Goal: Information Seeking & Learning: Stay updated

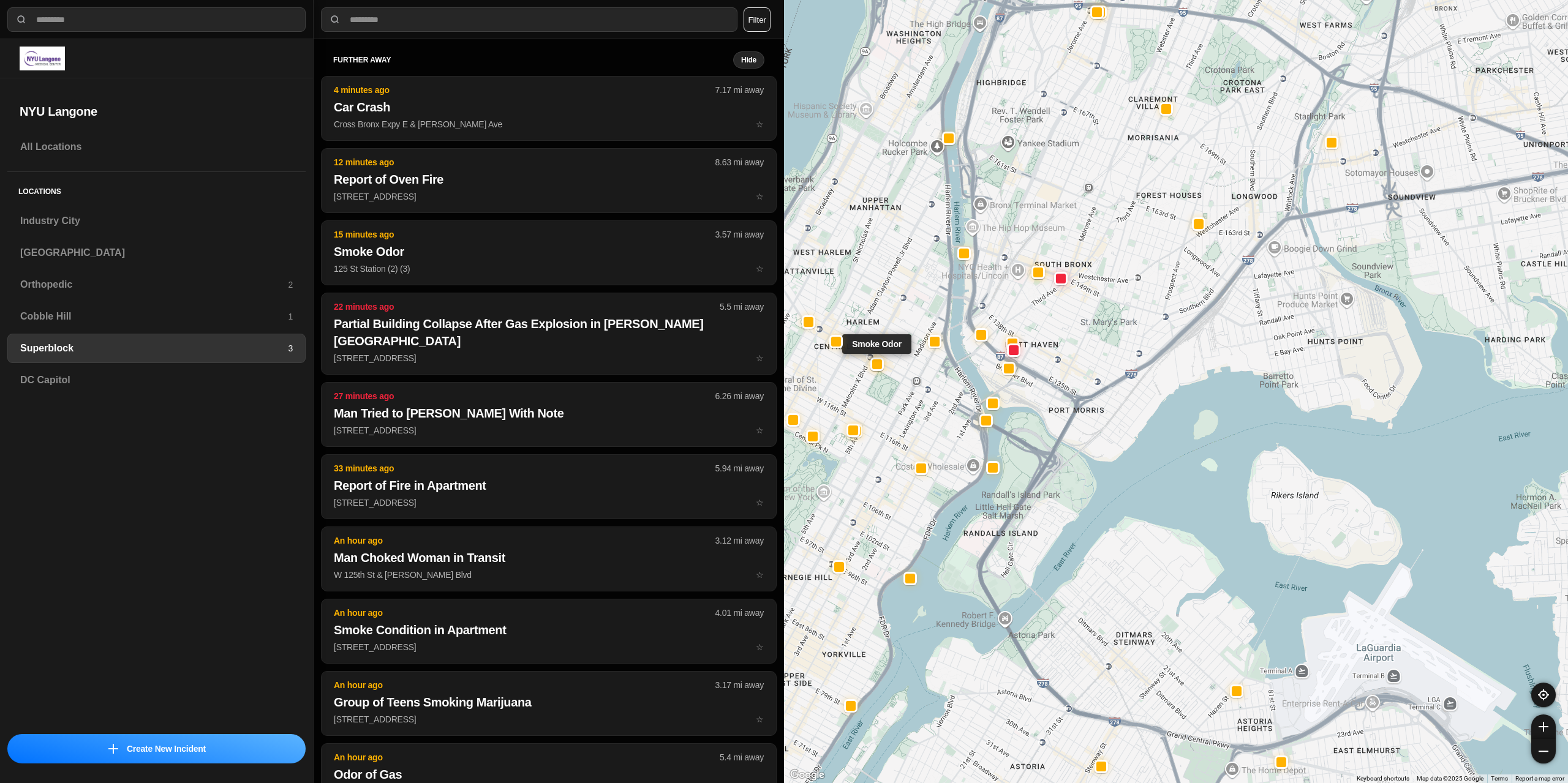
select select "*"
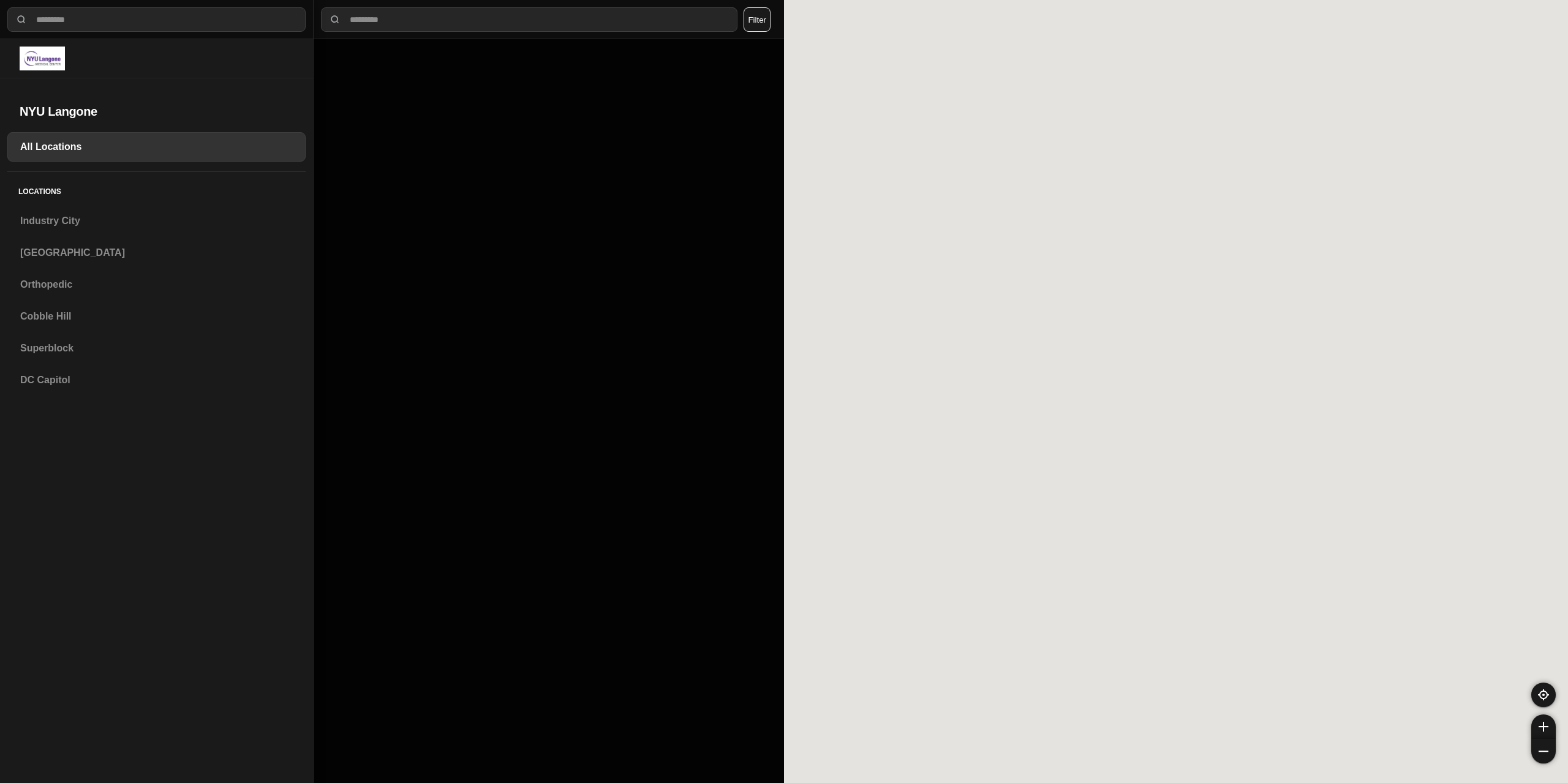
select select "*"
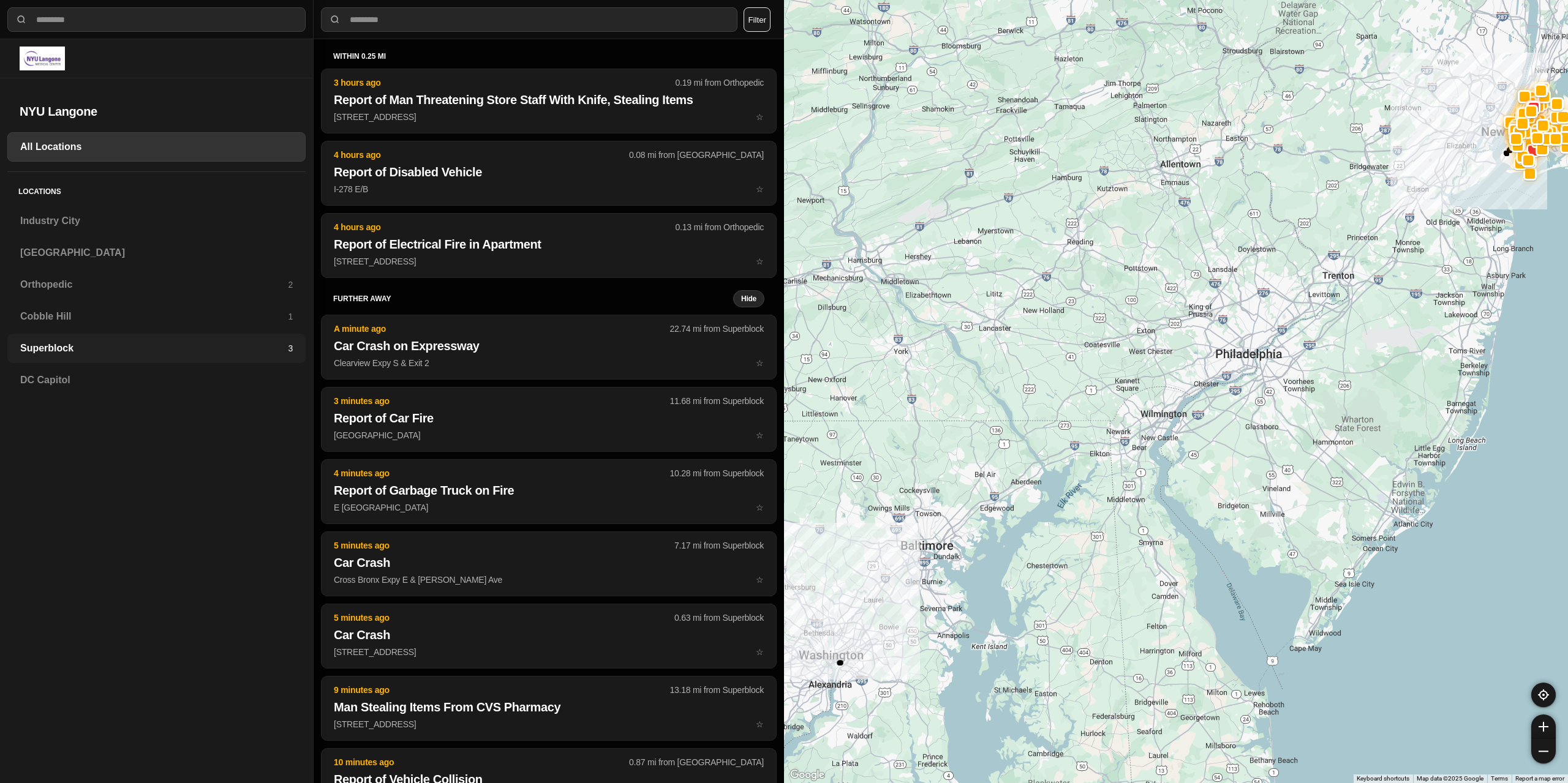
click at [94, 351] on h3 "Superblock" at bounding box center [154, 348] width 268 height 15
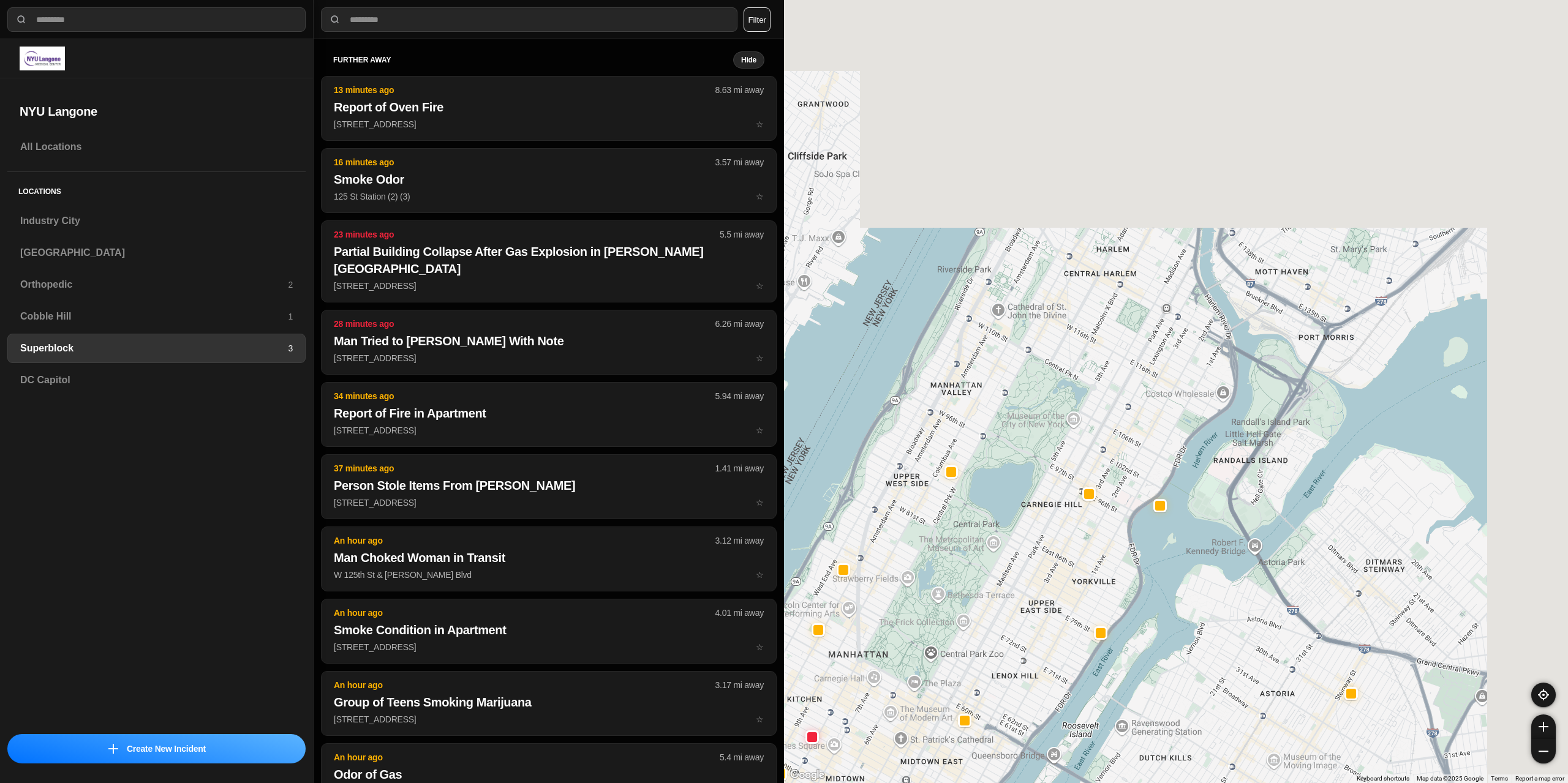
drag, startPoint x: 1235, startPoint y: 209, endPoint x: 1115, endPoint y: 593, distance: 402.3
click at [1115, 593] on div at bounding box center [1176, 391] width 784 height 783
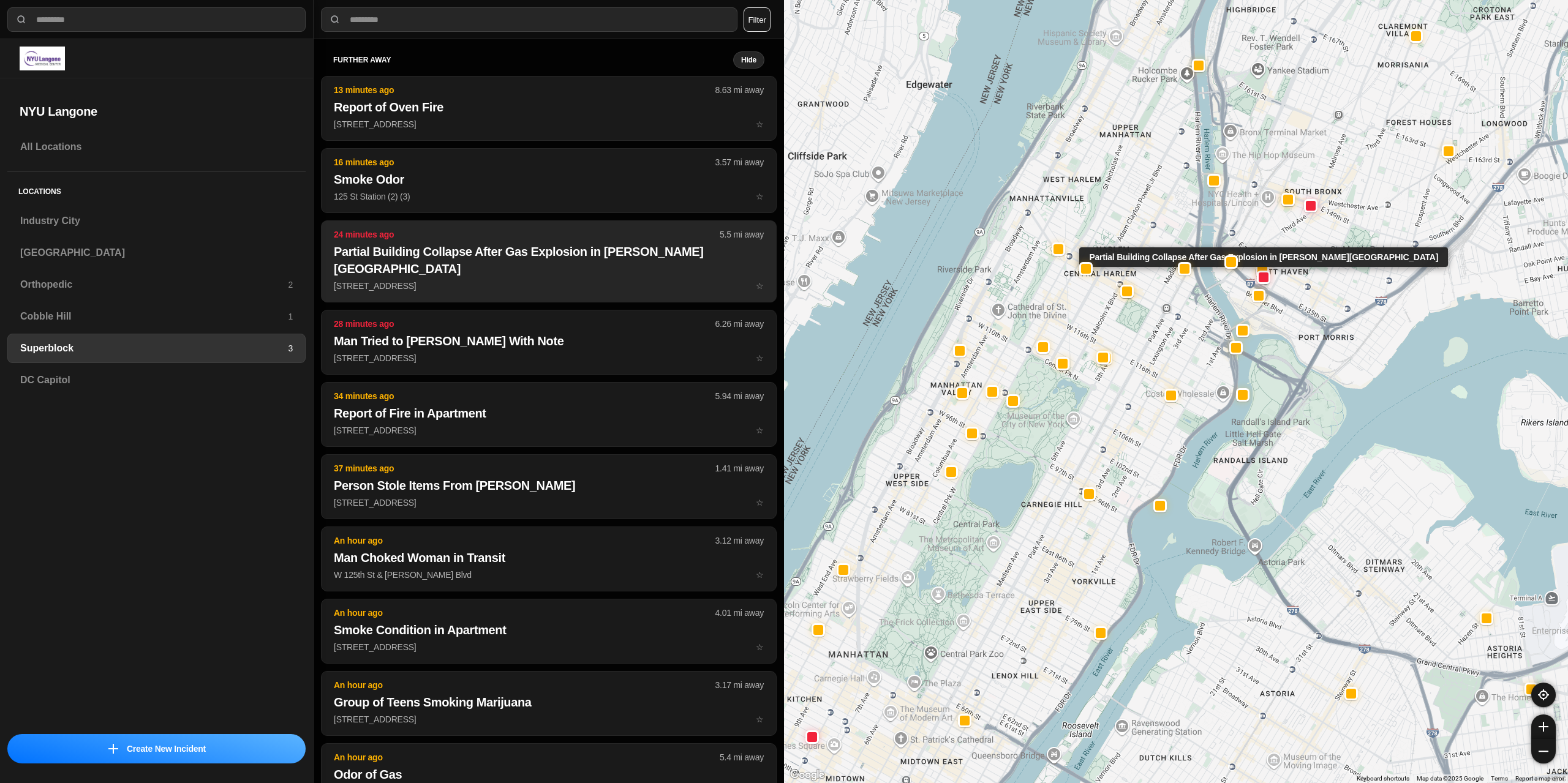
click at [529, 280] on p "[STREET_ADDRESS] ☆" at bounding box center [549, 286] width 430 height 12
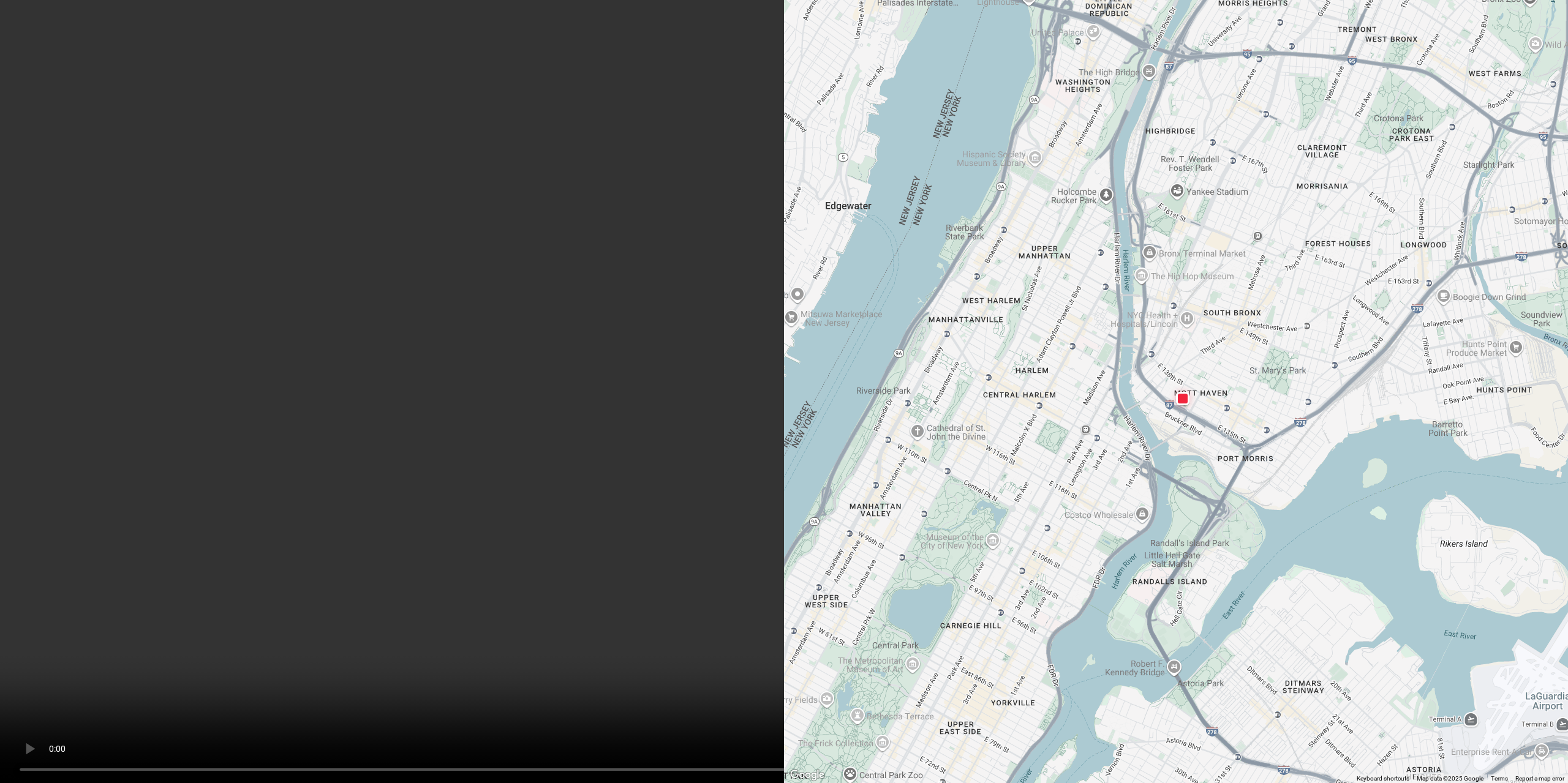
scroll to position [388, 0]
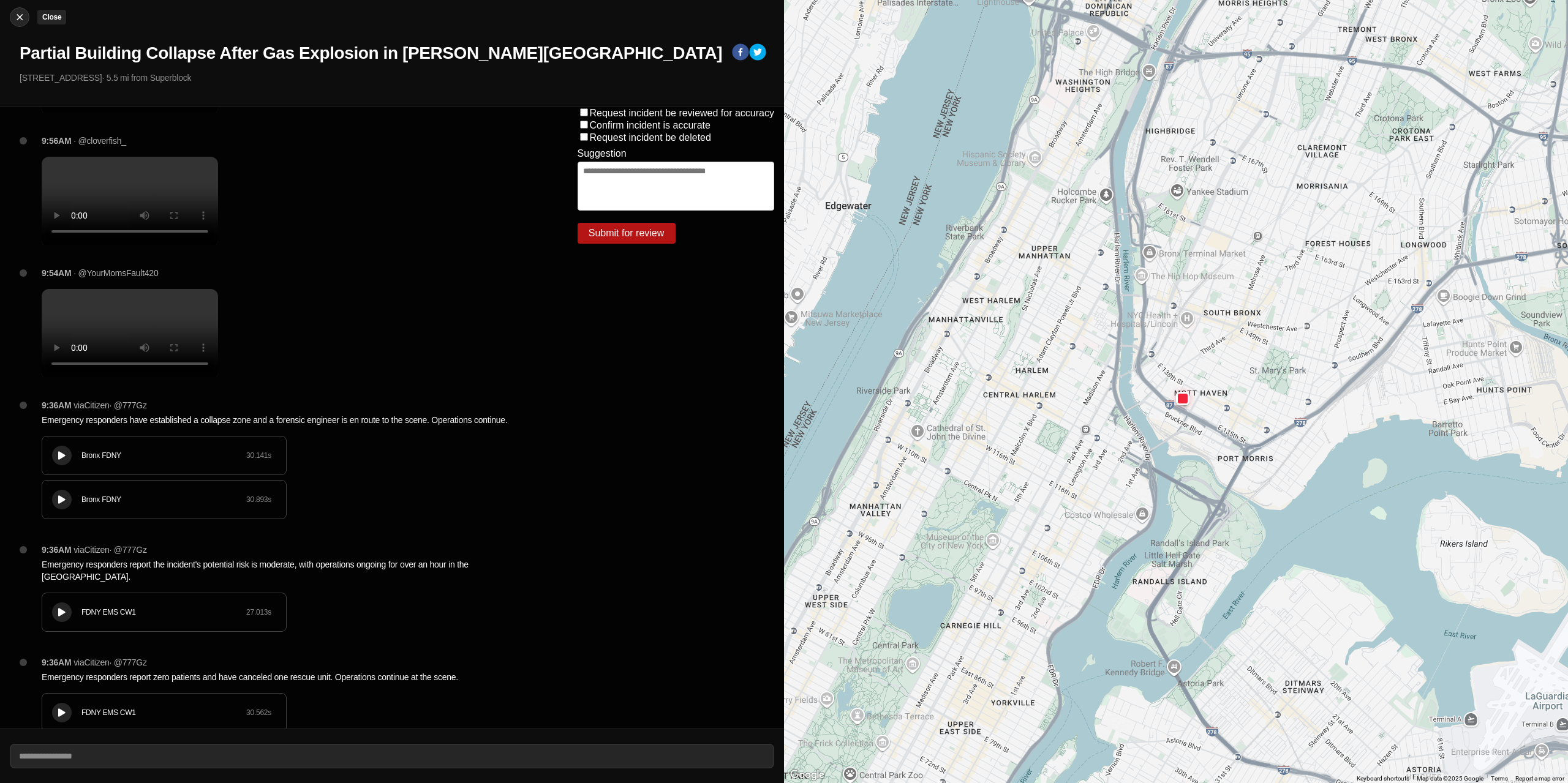
click at [15, 17] on img at bounding box center [19, 17] width 12 height 12
select select "*"
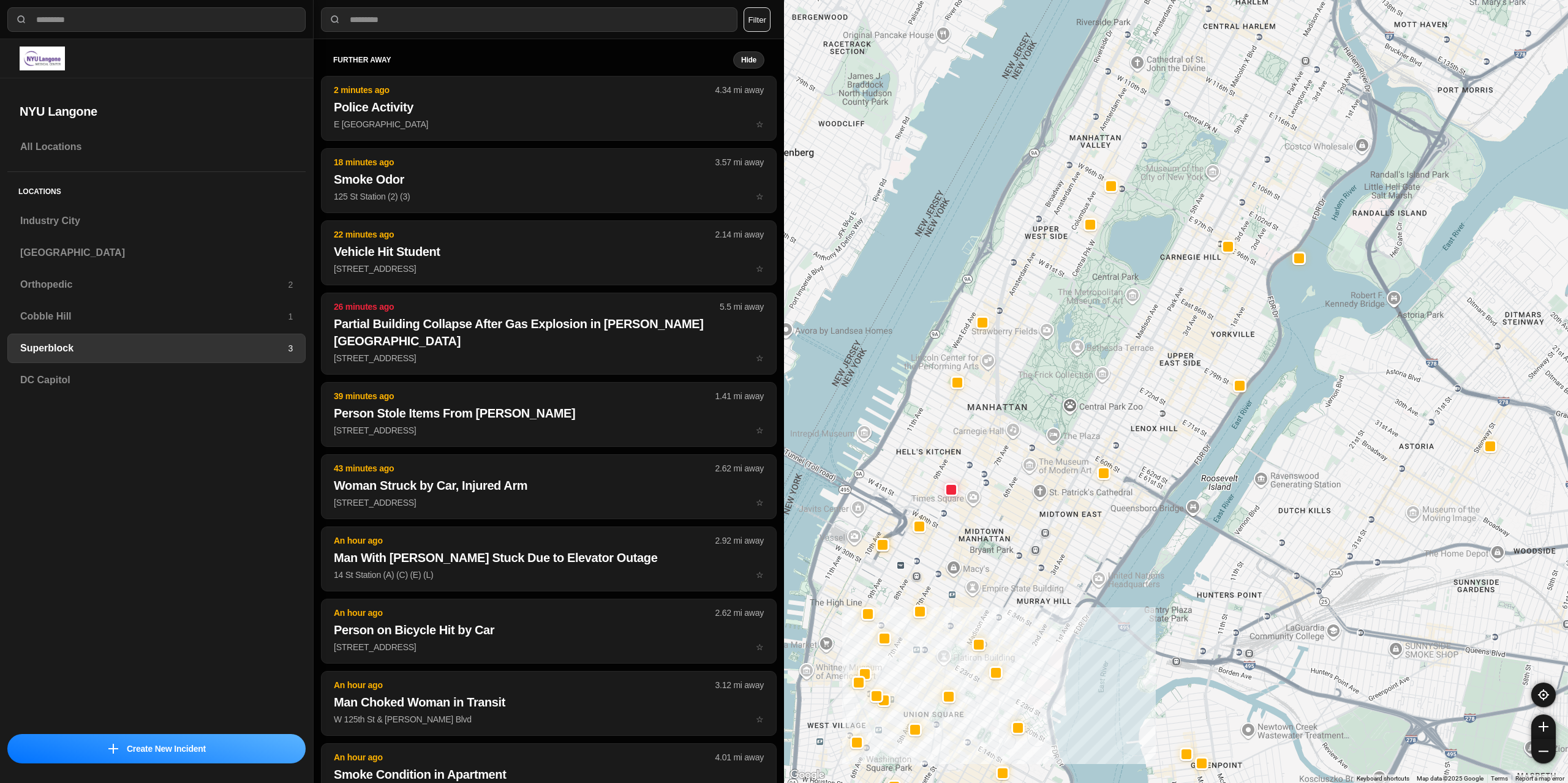
drag, startPoint x: 1122, startPoint y: 435, endPoint x: 1047, endPoint y: 600, distance: 181.2
click at [1047, 600] on div at bounding box center [1176, 391] width 784 height 783
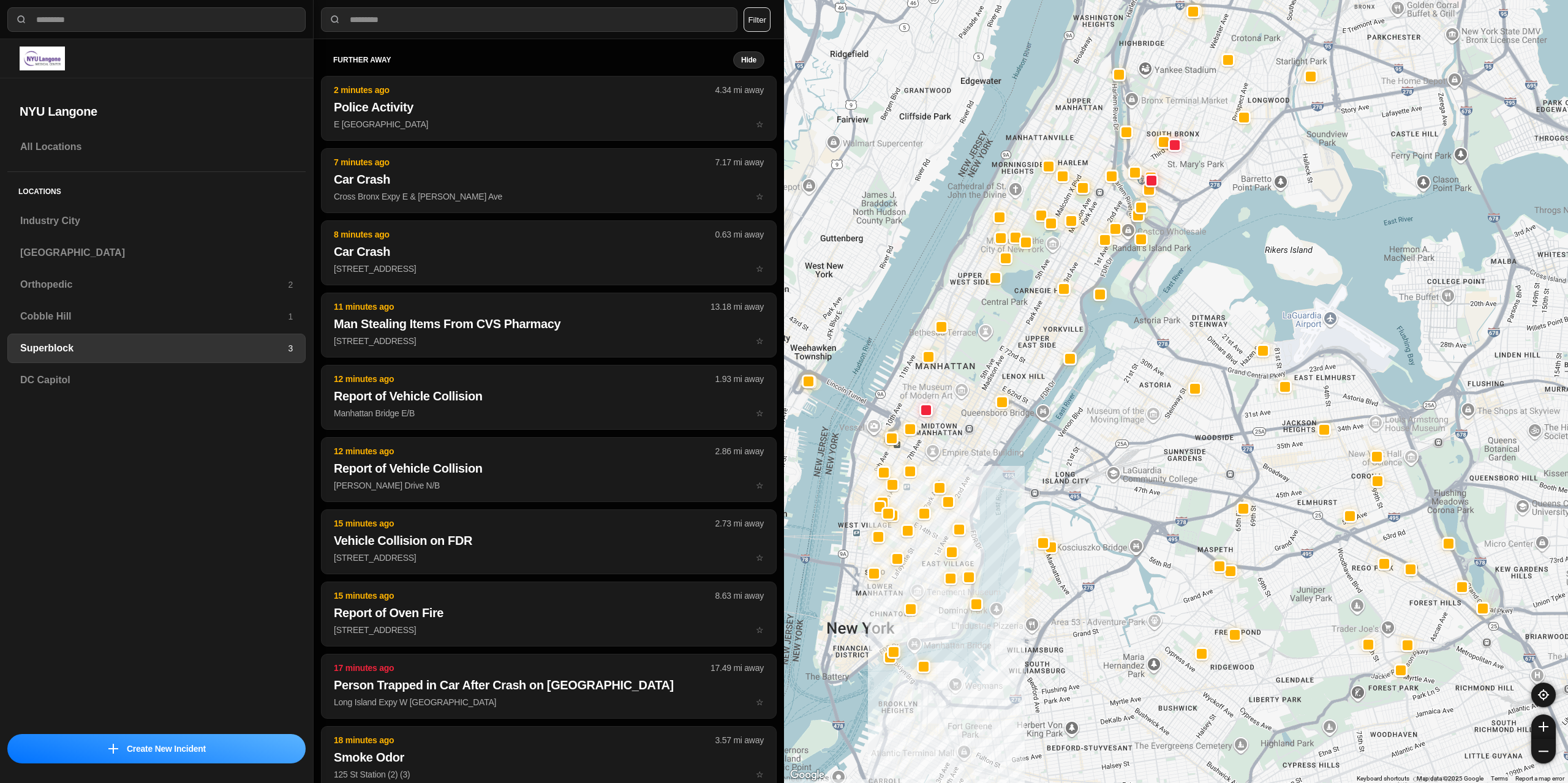
drag, startPoint x: 1050, startPoint y: 452, endPoint x: 981, endPoint y: 410, distance: 80.8
click at [981, 410] on div at bounding box center [1176, 391] width 784 height 783
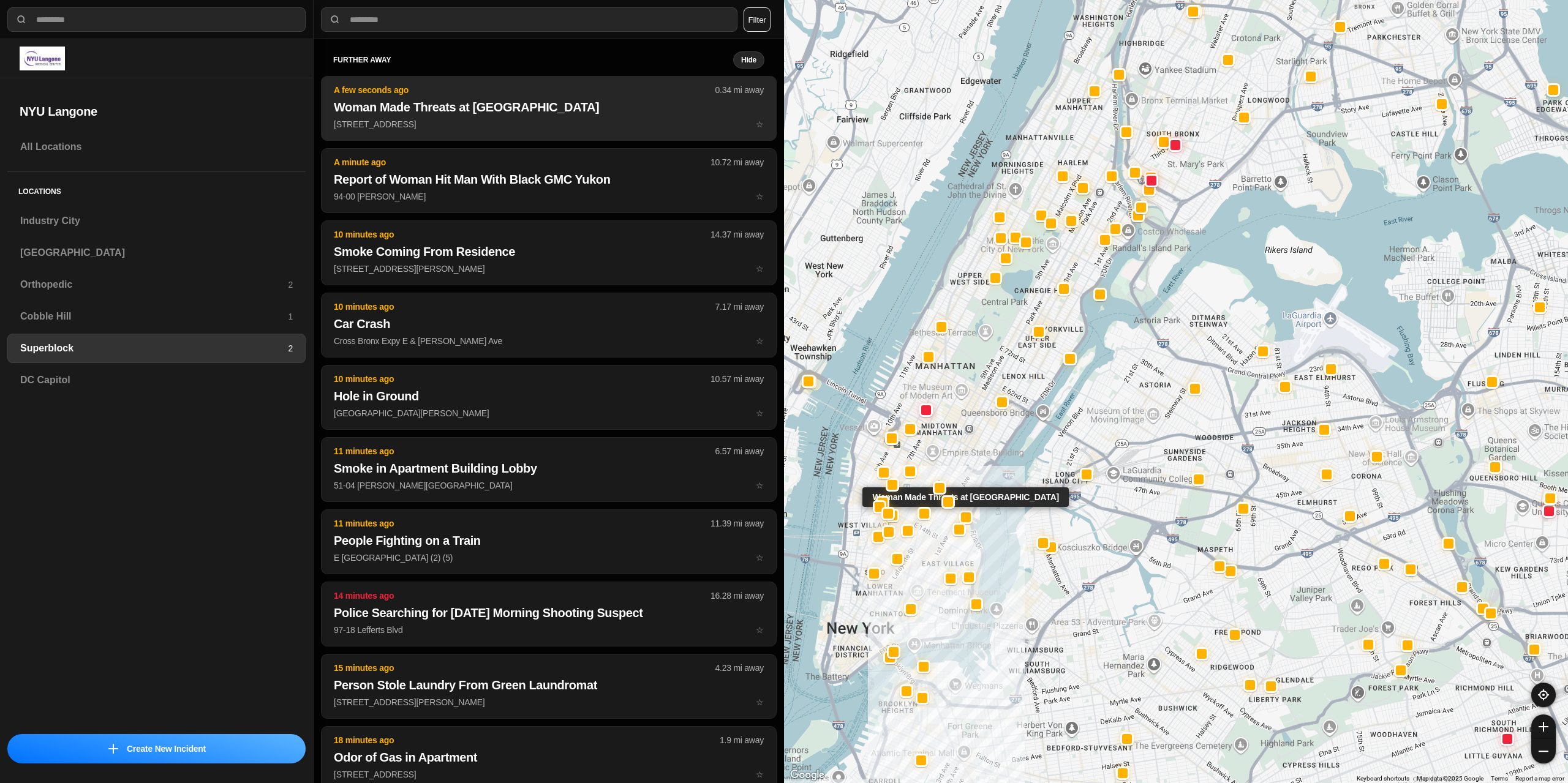
click at [496, 129] on p "[STREET_ADDRESS] ☆" at bounding box center [549, 124] width 430 height 12
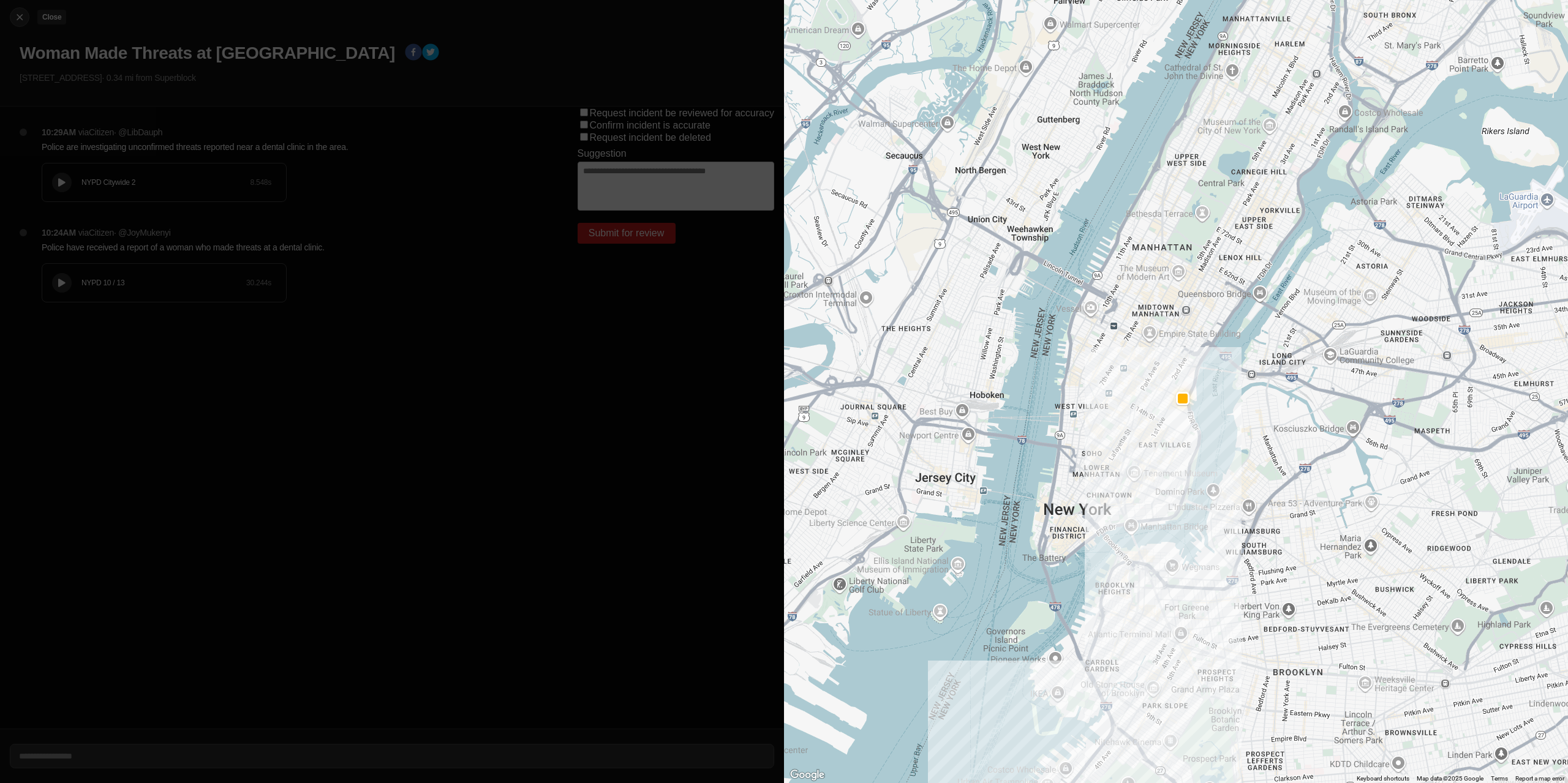
click at [14, 18] on img at bounding box center [19, 17] width 12 height 12
select select "*"
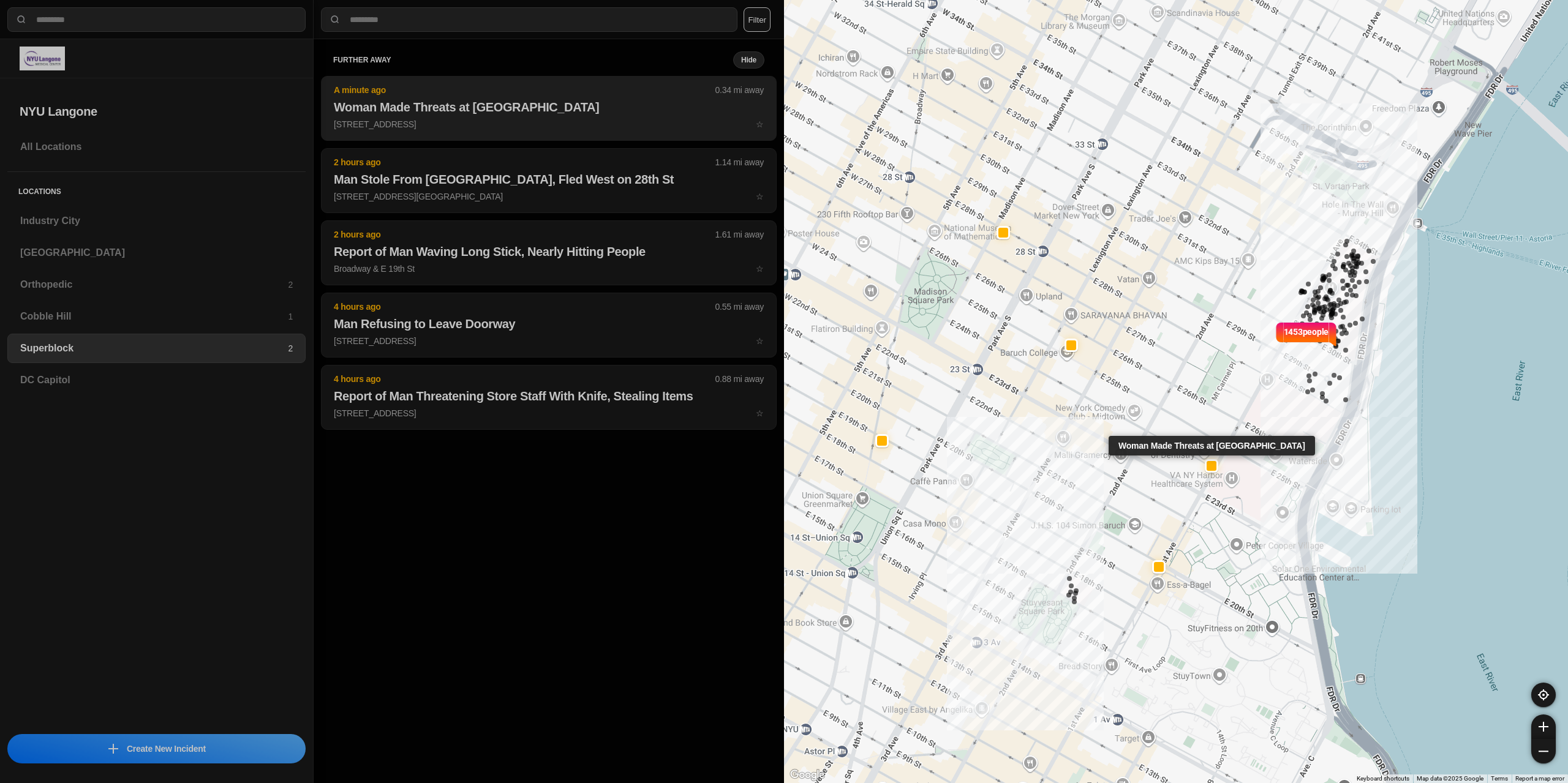
click at [424, 114] on h2 "Woman Made Threats at [GEOGRAPHIC_DATA]" at bounding box center [549, 107] width 430 height 17
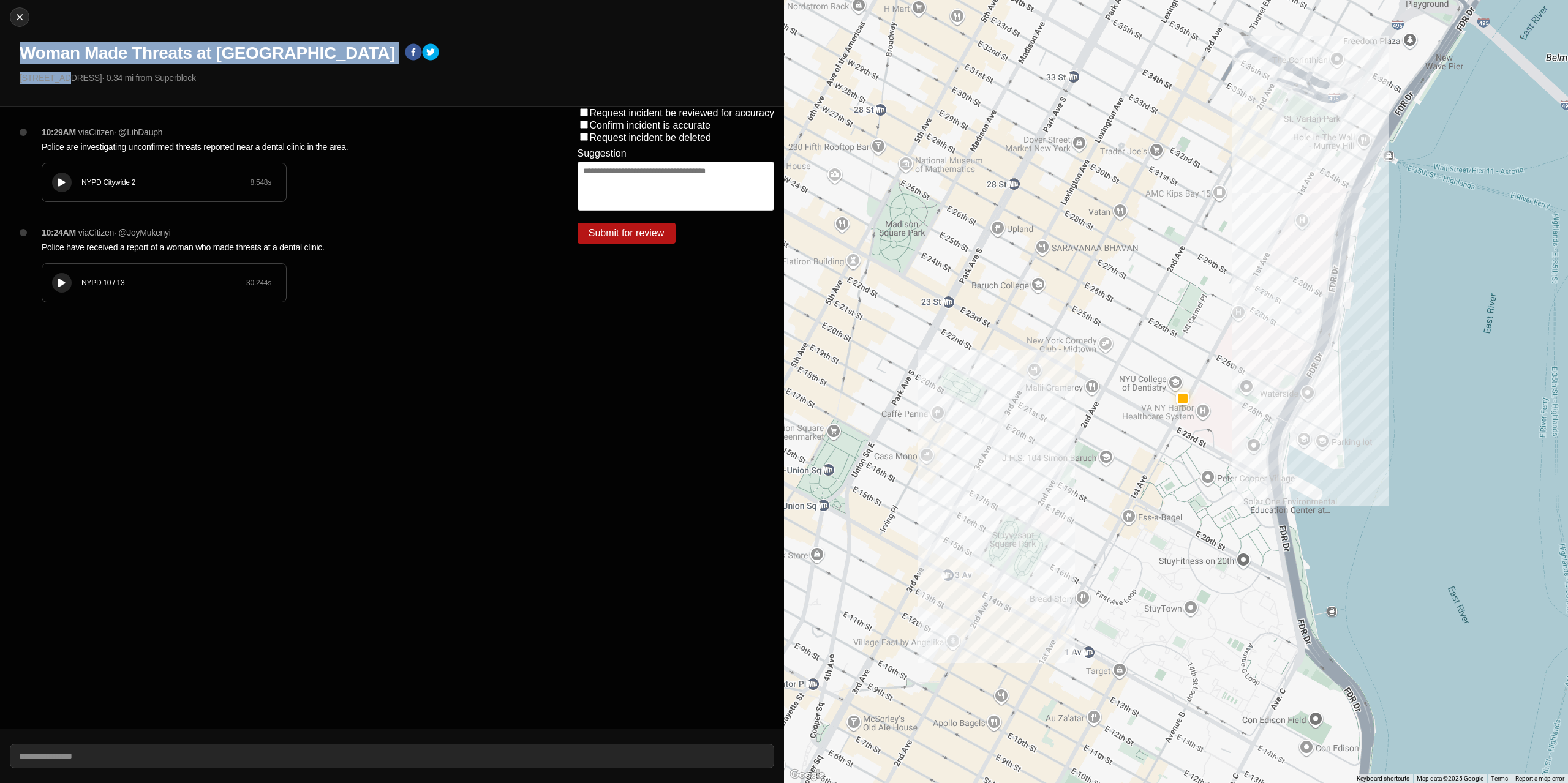
drag, startPoint x: 58, startPoint y: 76, endPoint x: 6, endPoint y: 50, distance: 58.1
click at [6, 50] on div "Close Woman Made Threats at [GEOGRAPHIC_DATA] [STREET_ADDRESS] · 0.34 mi from S…" at bounding box center [392, 53] width 784 height 107
drag, startPoint x: 87, startPoint y: 54, endPoint x: 61, endPoint y: 90, distance: 44.4
click at [60, 94] on div "Close Woman Made Threats at [GEOGRAPHIC_DATA] [STREET_ADDRESS] · 0.34 mi from S…" at bounding box center [392, 53] width 784 height 107
drag, startPoint x: 71, startPoint y: 80, endPoint x: -5, endPoint y: 37, distance: 87.3
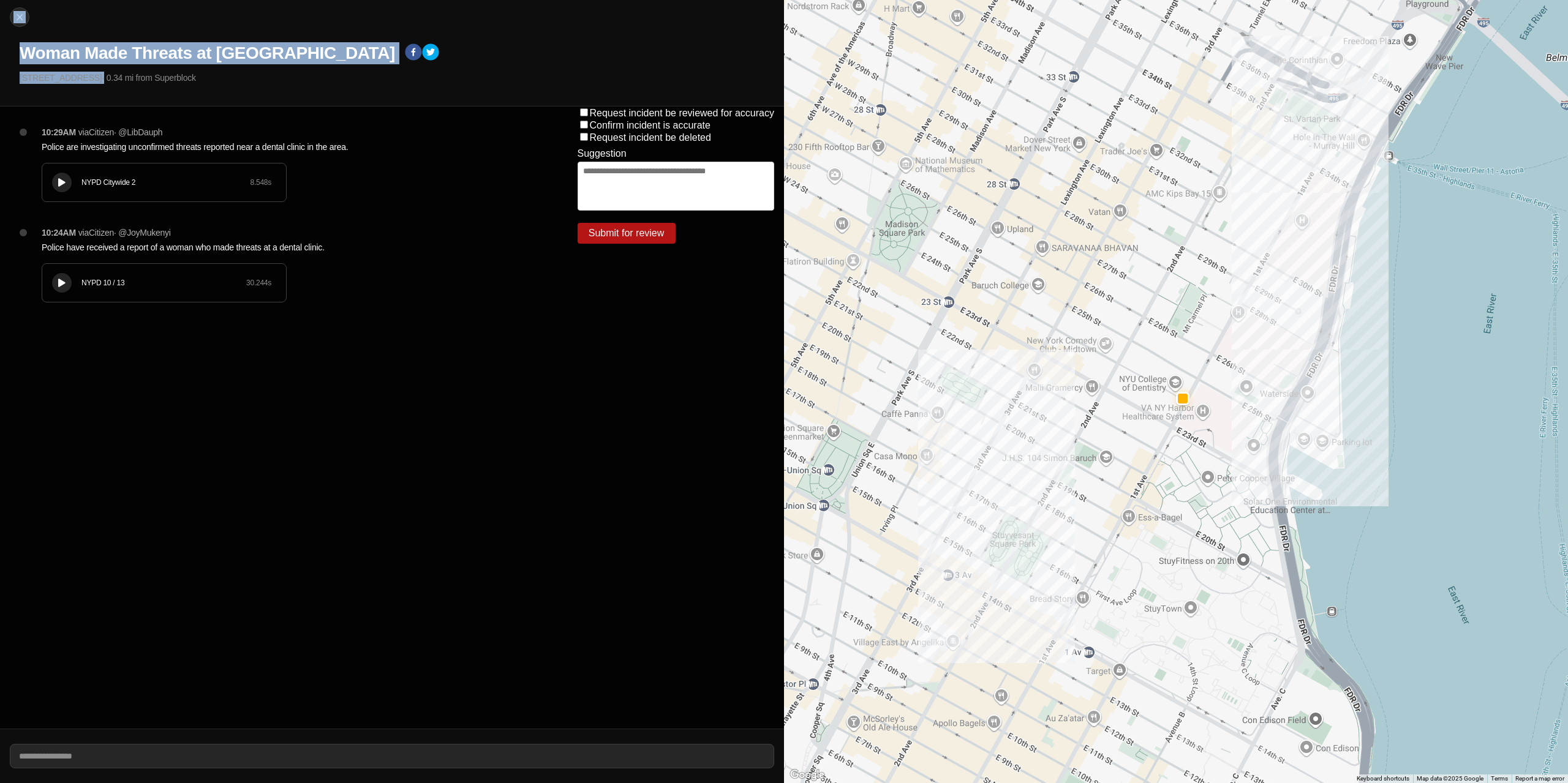
click at [0, 37] on html "Close Woman Made Threats at [GEOGRAPHIC_DATA] [STREET_ADDRESS] · 0.34 mi from S…" at bounding box center [784, 391] width 1568 height 783
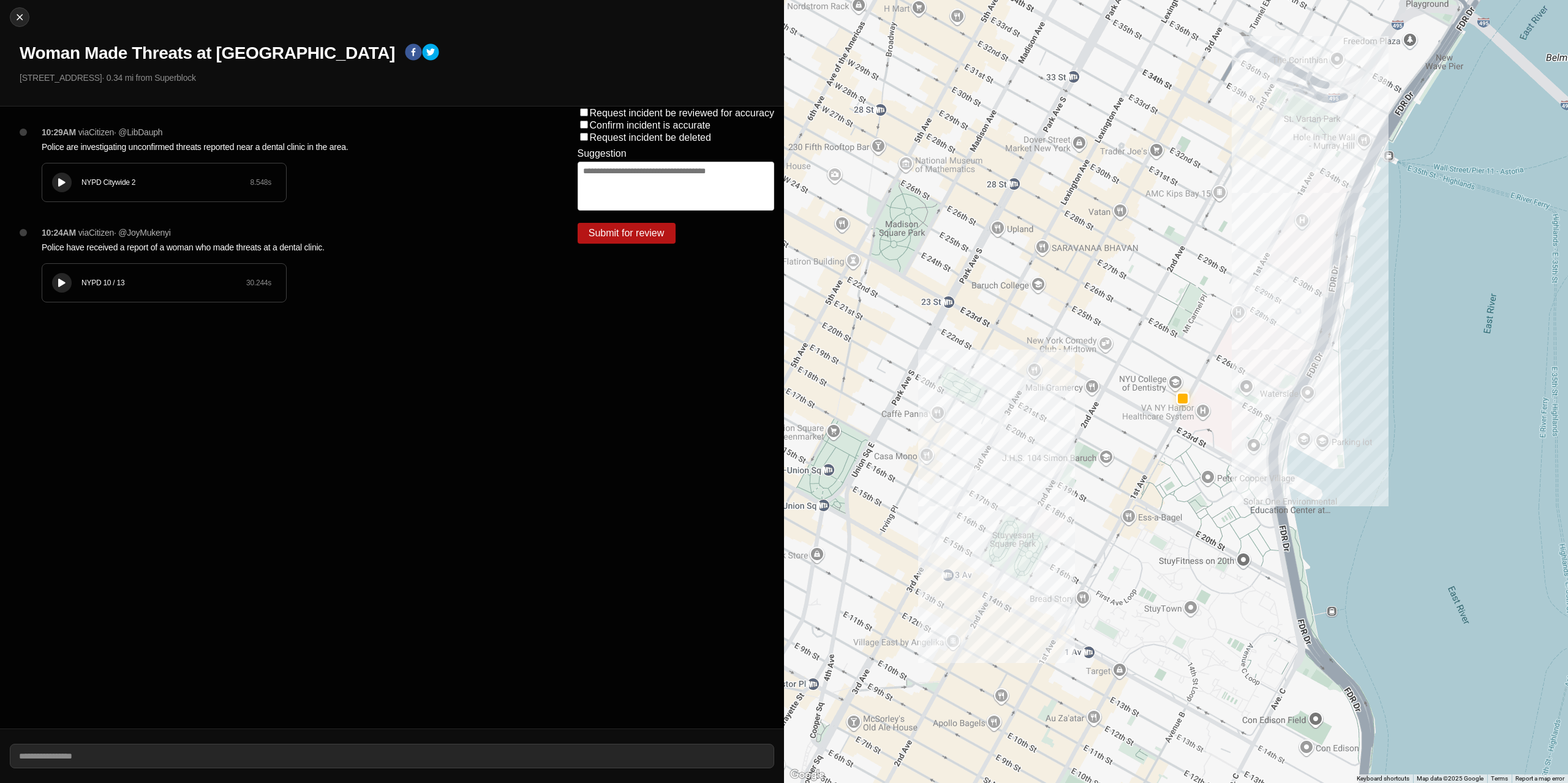
drag, startPoint x: 110, startPoint y: 101, endPoint x: 71, endPoint y: 81, distance: 43.8
click at [109, 101] on div "Close Woman Made Threats at [GEOGRAPHIC_DATA] [STREET_ADDRESS] · 0.34 mi from S…" at bounding box center [392, 53] width 784 height 107
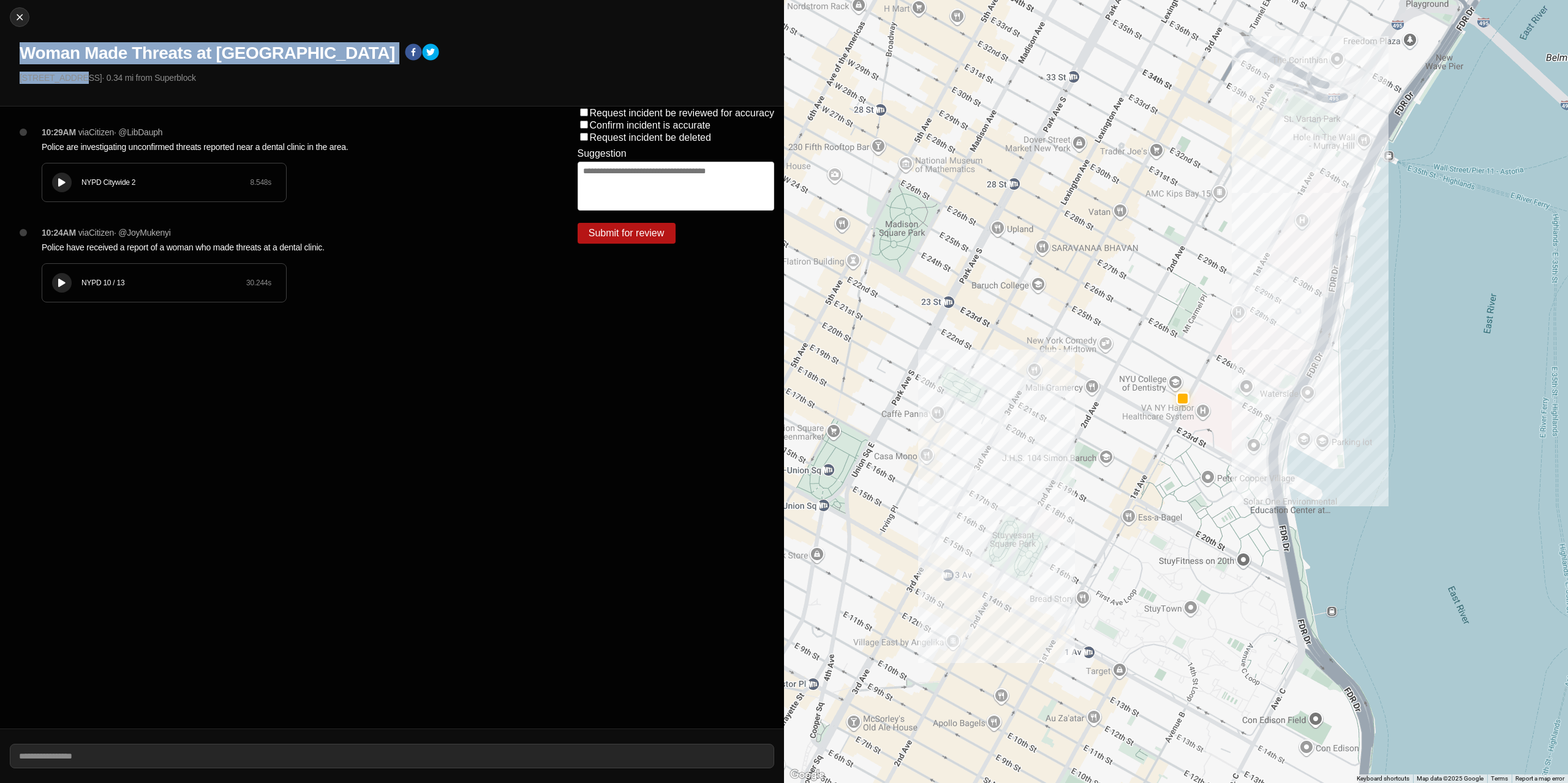
drag, startPoint x: 68, startPoint y: 77, endPoint x: 1, endPoint y: 45, distance: 74.2
click at [1, 45] on div "Close Woman Made Threats at [GEOGRAPHIC_DATA] [STREET_ADDRESS] · 0.34 mi from S…" at bounding box center [392, 53] width 784 height 107
copy div "Woman Made Threats at [GEOGRAPHIC_DATA] [STREET_ADDRESS]"
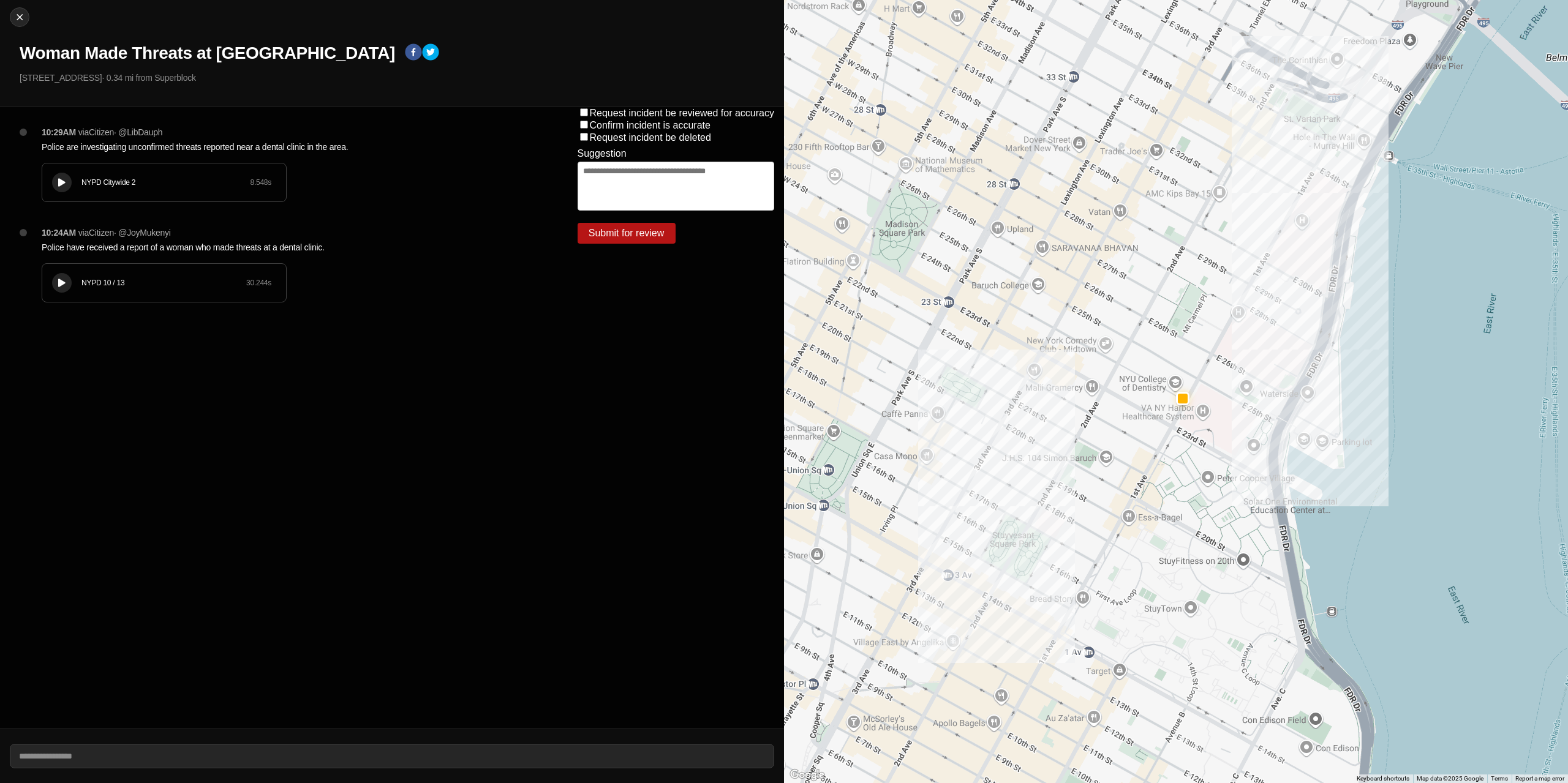
click at [376, 365] on div "10:29AM via Citizen · @ LibDauph Police are investigating unconfirmed threats r…" at bounding box center [284, 418] width 568 height 622
click at [15, 20] on img at bounding box center [19, 17] width 12 height 12
select select "*"
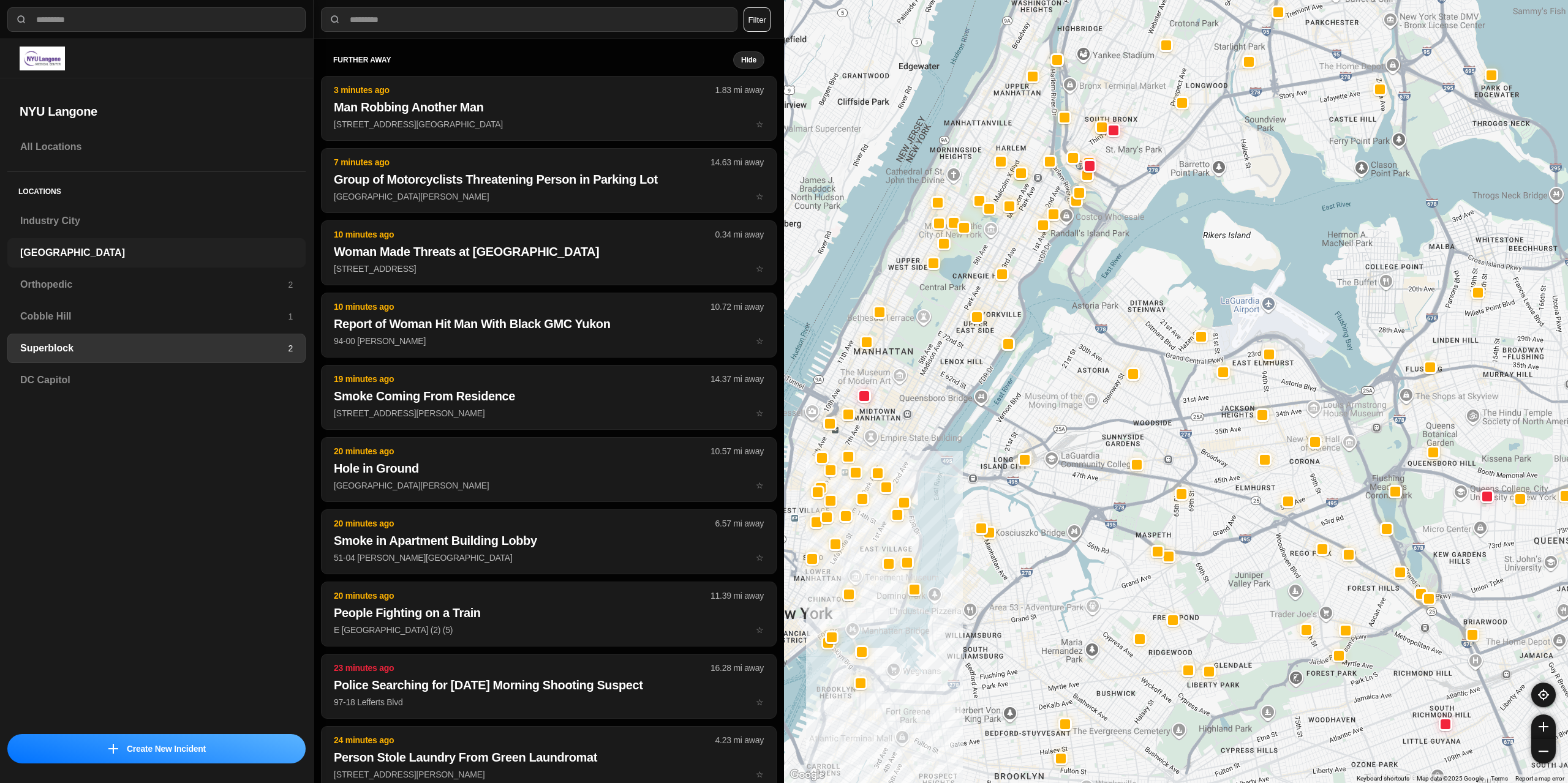
click at [57, 250] on h3 "[GEOGRAPHIC_DATA]" at bounding box center [156, 252] width 273 height 15
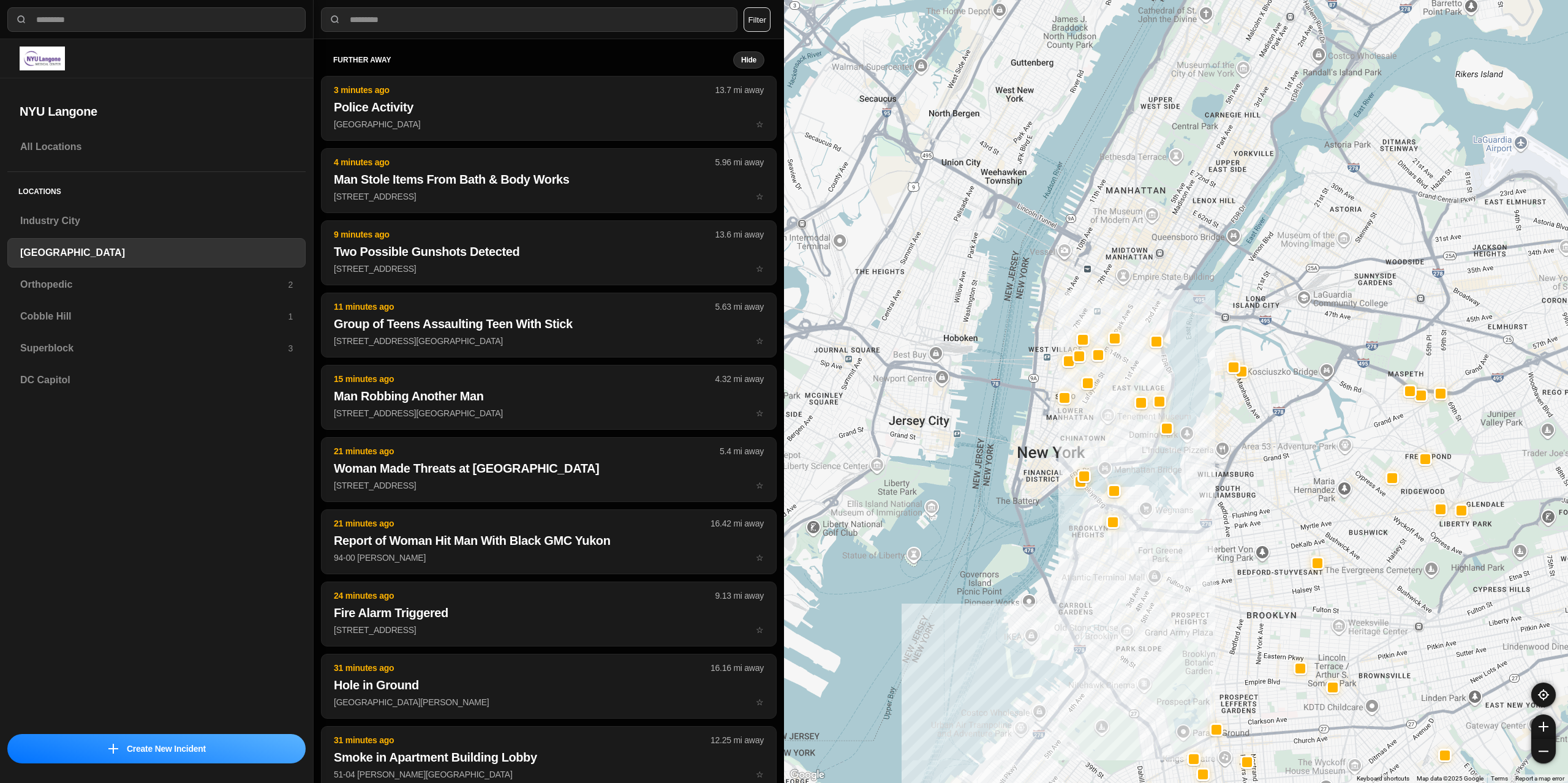
drag, startPoint x: 1191, startPoint y: 387, endPoint x: 1131, endPoint y: 640, distance: 260.0
click at [1131, 640] on div at bounding box center [1176, 391] width 784 height 783
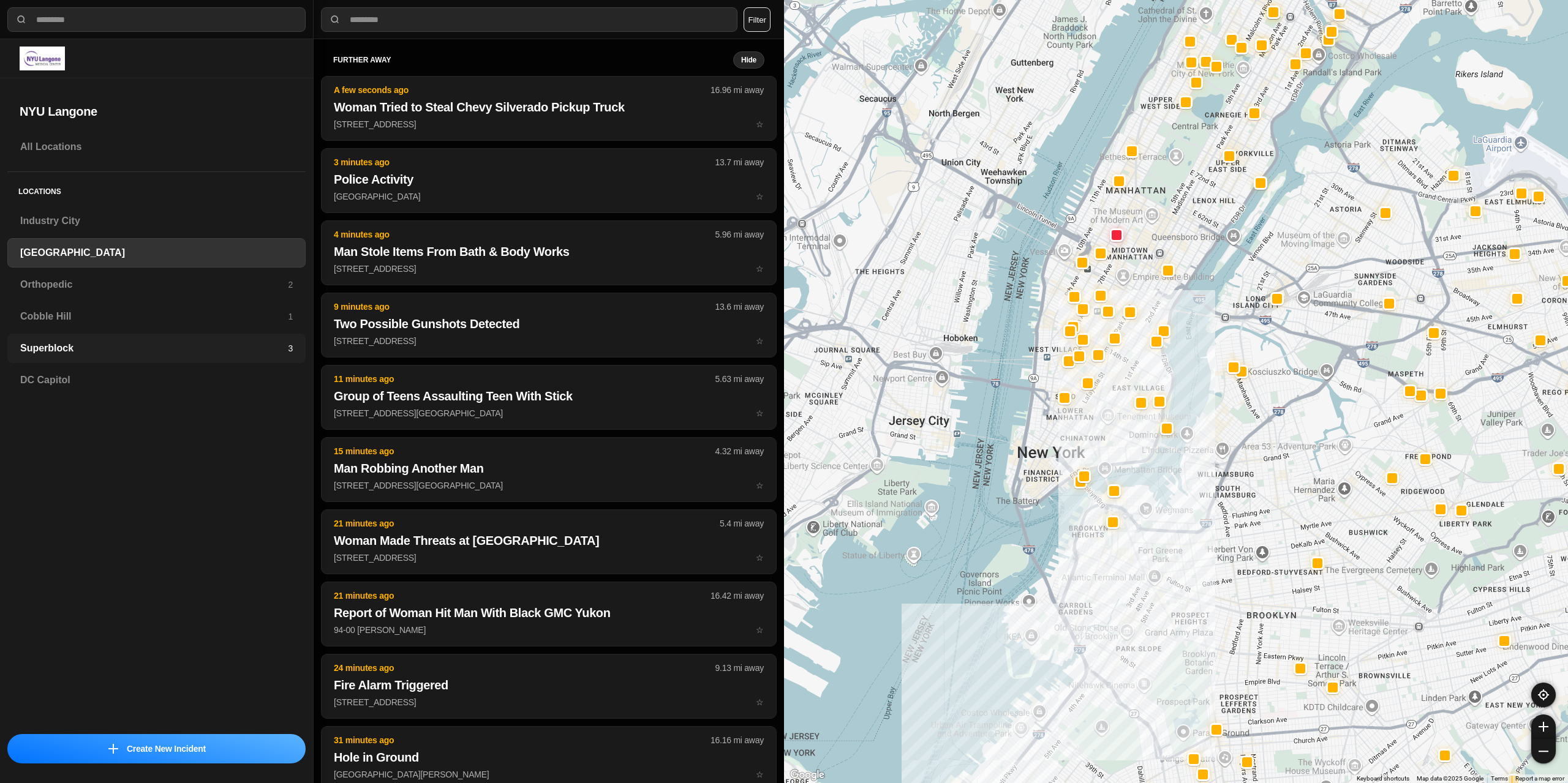
click at [52, 350] on h3 "Superblock" at bounding box center [154, 348] width 268 height 15
